Goal: Book appointment/travel/reservation

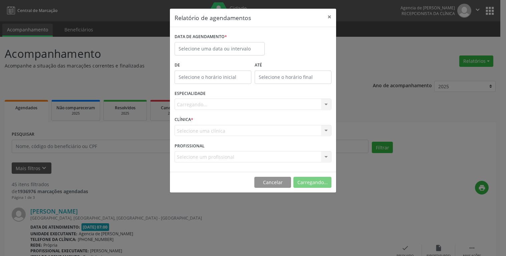
select select "9"
click at [218, 46] on input "text" at bounding box center [220, 48] width 90 height 13
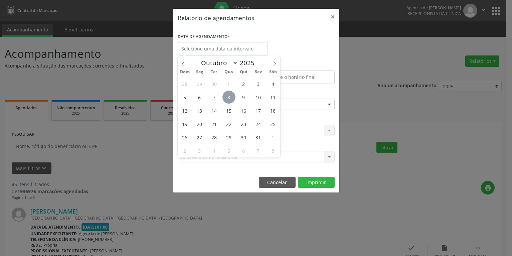
click at [231, 98] on span "8" at bounding box center [228, 97] width 13 height 13
type input "08/10/2025"
drag, startPoint x: 229, startPoint y: 95, endPoint x: 226, endPoint y: 104, distance: 8.9
click at [228, 95] on span "8" at bounding box center [228, 97] width 13 height 13
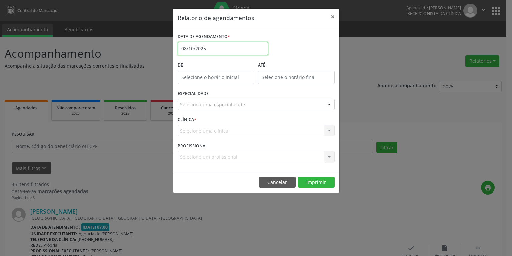
click at [220, 52] on input "08/10/2025" at bounding box center [223, 48] width 90 height 13
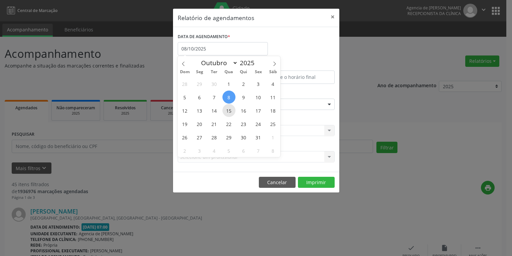
click at [231, 110] on span "15" at bounding box center [228, 110] width 13 height 13
type input "[DATE]"
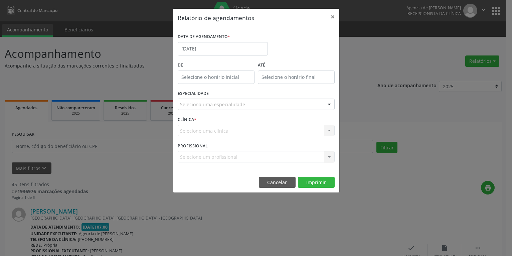
click at [220, 101] on div "Seleciona uma especialidade" at bounding box center [256, 104] width 157 height 11
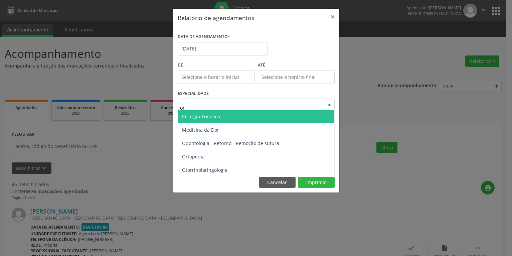
type input "ort"
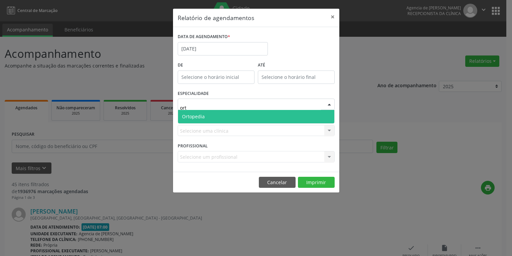
click at [220, 116] on span "Ortopedia" at bounding box center [256, 116] width 156 height 13
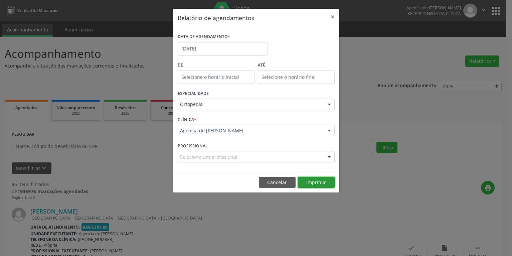
click at [313, 185] on button "Imprimir" at bounding box center [316, 182] width 37 height 11
